Goal: Transaction & Acquisition: Book appointment/travel/reservation

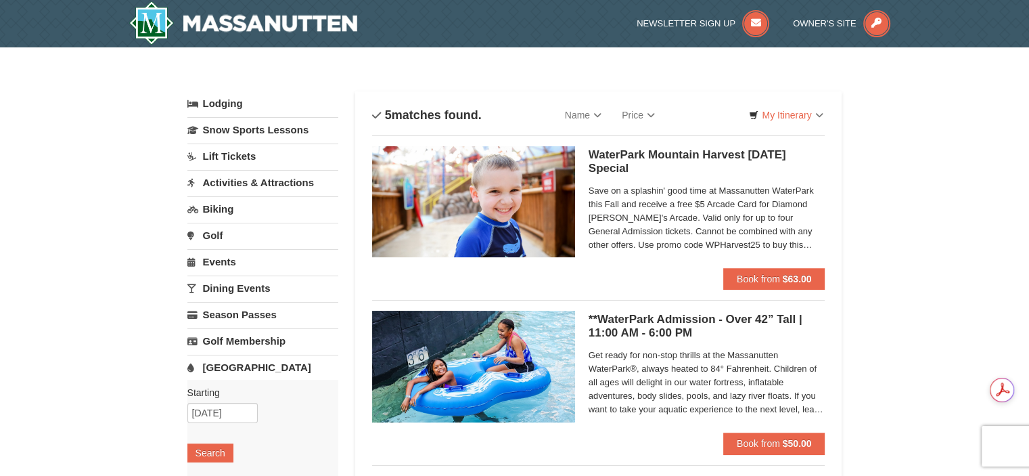
click at [778, 246] on span "Save on a splashin' good time at Massanutten WaterPark this Fall and receive a …" at bounding box center [707, 218] width 237 height 68
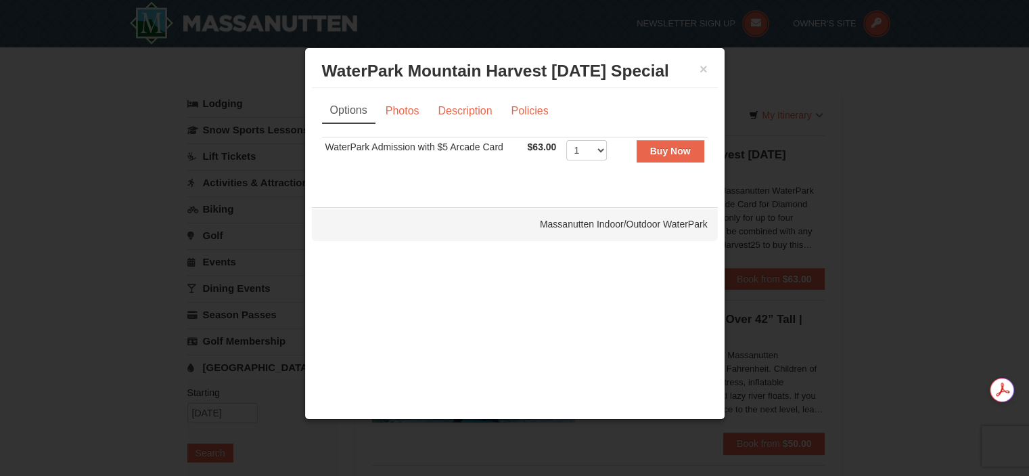
click at [937, 161] on div at bounding box center [514, 238] width 1029 height 476
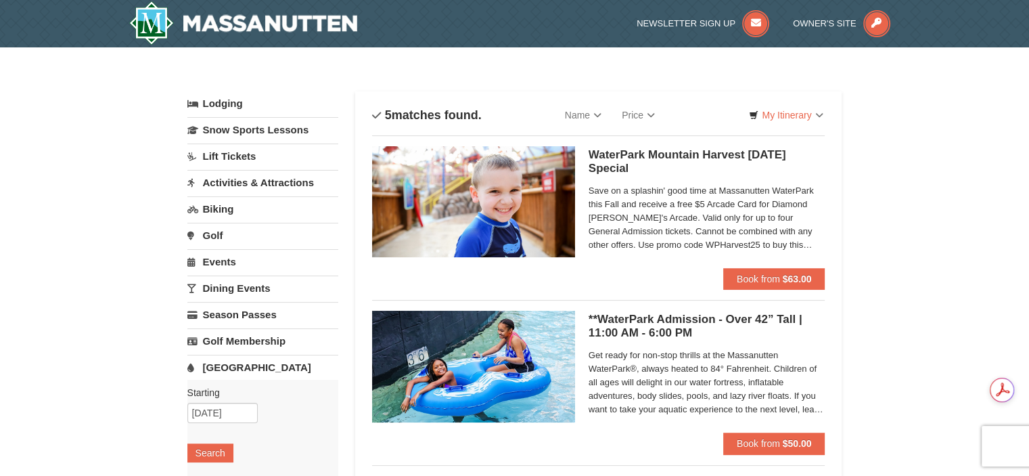
click at [799, 196] on span "Save on a splashin' good time at Massanutten WaterPark this Fall and receive a …" at bounding box center [707, 218] width 237 height 68
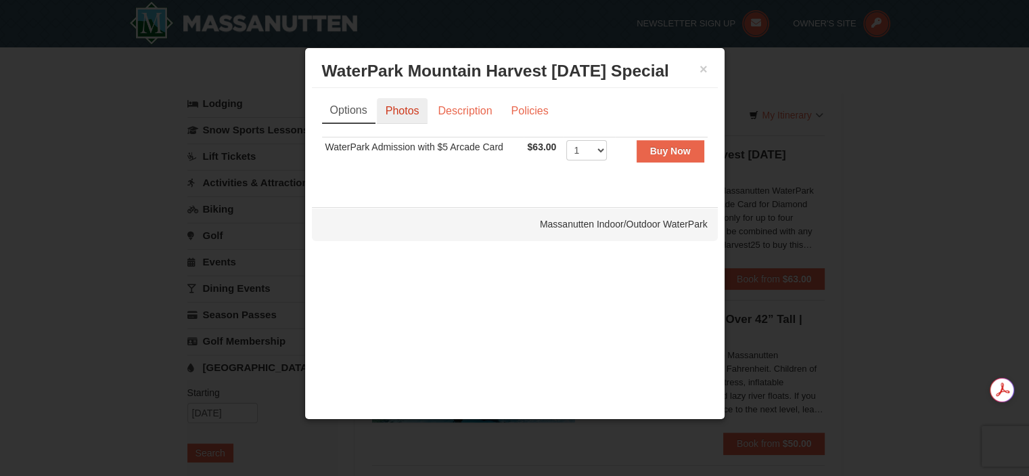
click at [405, 113] on link "Photos" at bounding box center [402, 111] width 51 height 26
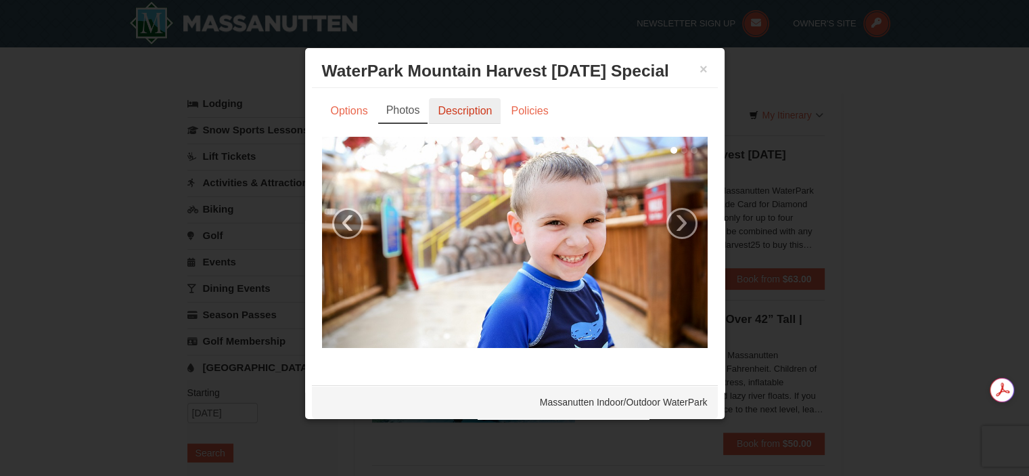
click at [462, 116] on link "Description" at bounding box center [465, 111] width 72 height 26
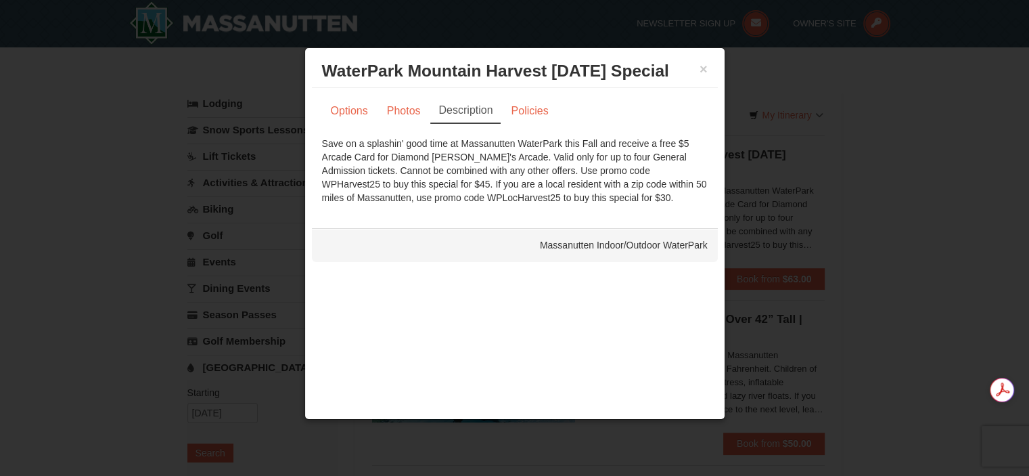
click at [418, 193] on div "Save on a splashin' good time at Massanutten WaterPark this Fall and receive a …" at bounding box center [515, 171] width 386 height 68
click at [874, 85] on div at bounding box center [514, 238] width 1029 height 476
